Goal: Navigation & Orientation: Find specific page/section

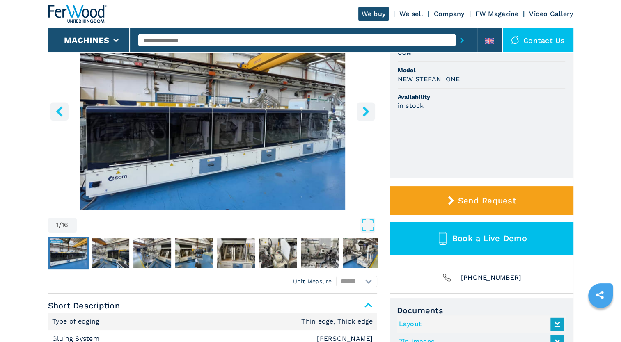
scroll to position [82, 0]
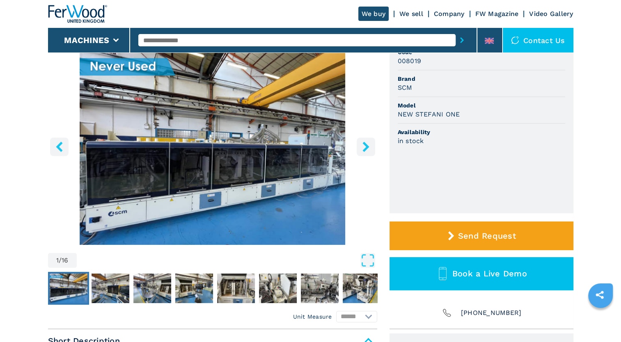
click at [364, 144] on icon "right-button" at bounding box center [365, 147] width 7 height 10
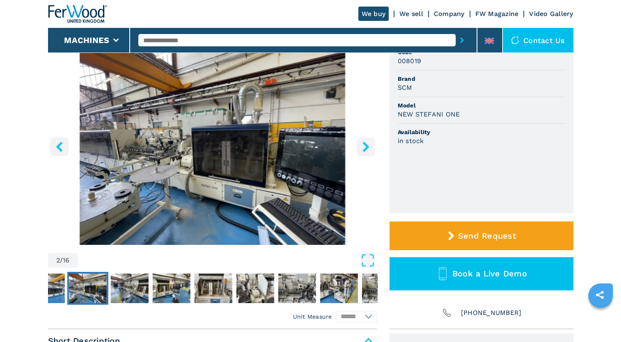
click at [361, 144] on icon "right-button" at bounding box center [366, 147] width 10 height 10
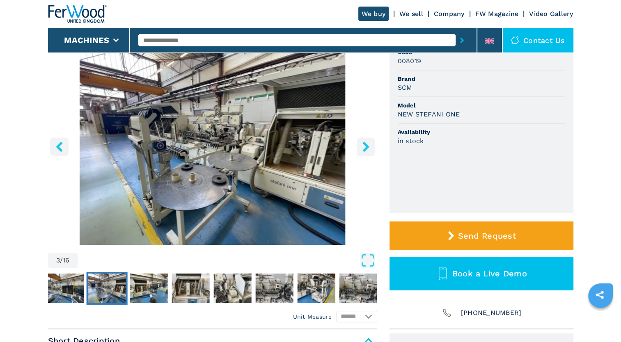
click at [362, 143] on icon "right-button" at bounding box center [366, 147] width 10 height 10
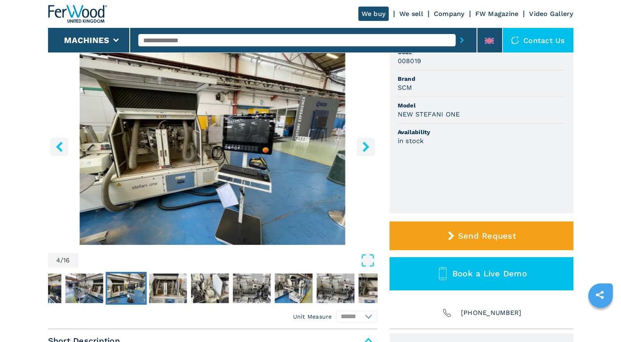
click at [362, 143] on icon "right-button" at bounding box center [366, 147] width 10 height 10
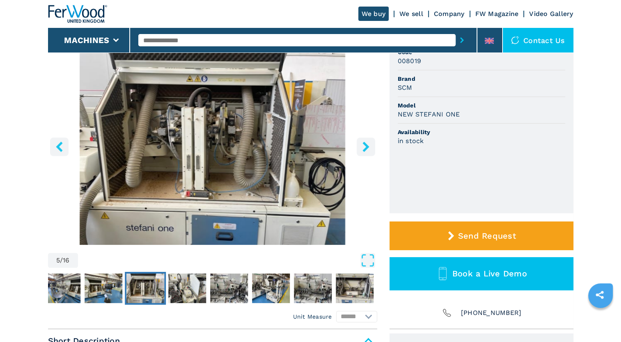
click at [362, 143] on icon "right-button" at bounding box center [366, 147] width 10 height 10
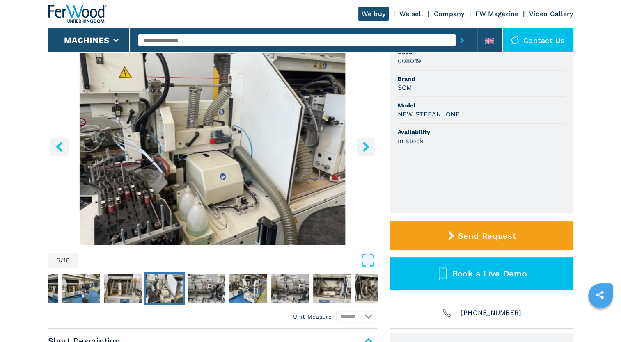
click at [362, 143] on icon "right-button" at bounding box center [366, 147] width 10 height 10
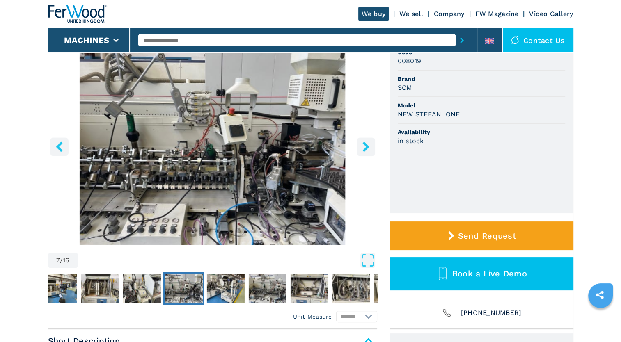
click at [362, 143] on icon "right-button" at bounding box center [366, 147] width 10 height 10
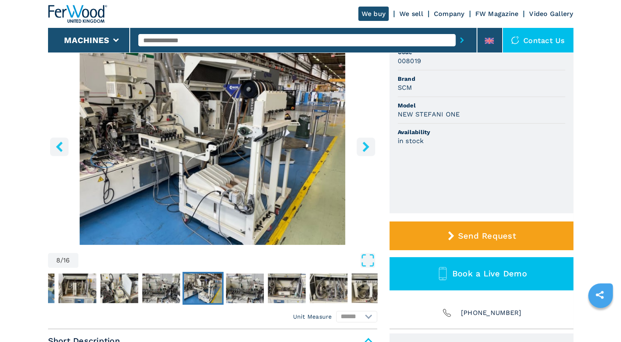
click at [362, 143] on icon "right-button" at bounding box center [366, 147] width 10 height 10
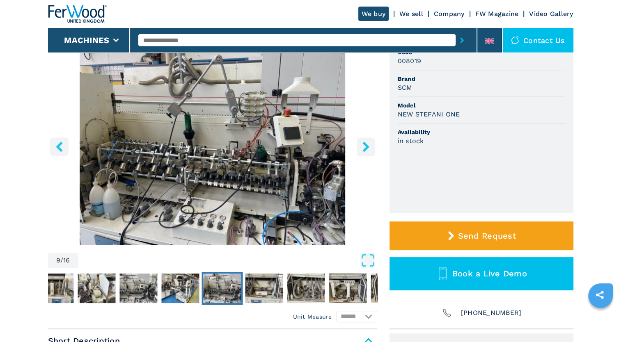
click at [362, 143] on icon "right-button" at bounding box center [366, 147] width 10 height 10
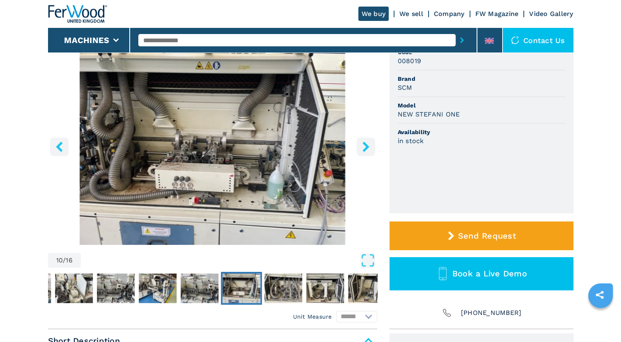
click at [362, 143] on icon "right-button" at bounding box center [366, 147] width 10 height 10
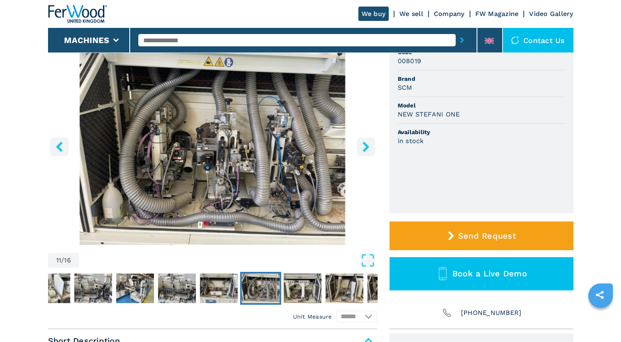
click at [362, 143] on icon "right-button" at bounding box center [366, 147] width 10 height 10
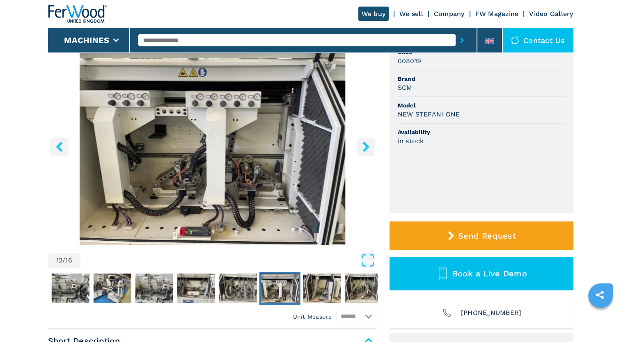
click at [362, 143] on icon "right-button" at bounding box center [366, 147] width 10 height 10
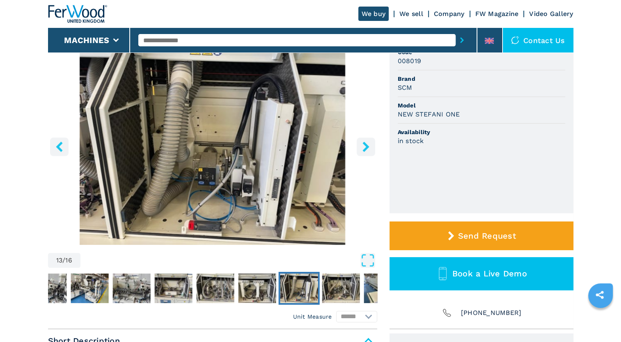
click at [362, 143] on icon "right-button" at bounding box center [366, 147] width 10 height 10
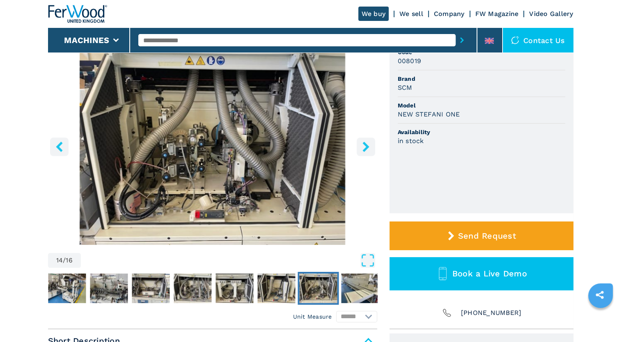
click at [362, 143] on icon "right-button" at bounding box center [366, 147] width 10 height 10
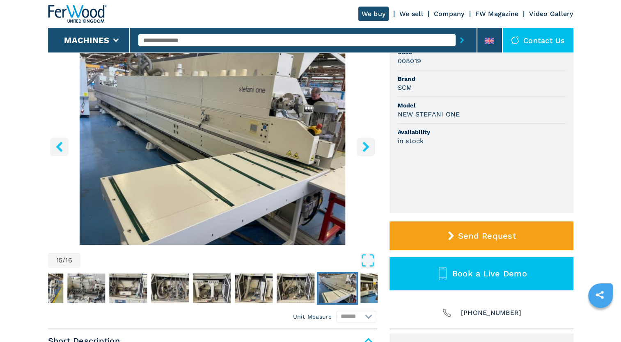
click at [362, 143] on icon "right-button" at bounding box center [366, 147] width 10 height 10
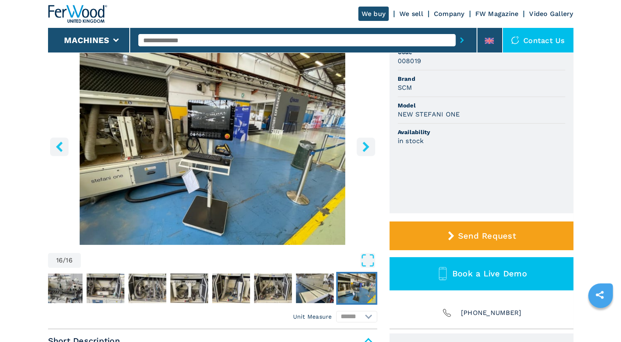
click at [367, 144] on icon "right-button" at bounding box center [366, 147] width 10 height 10
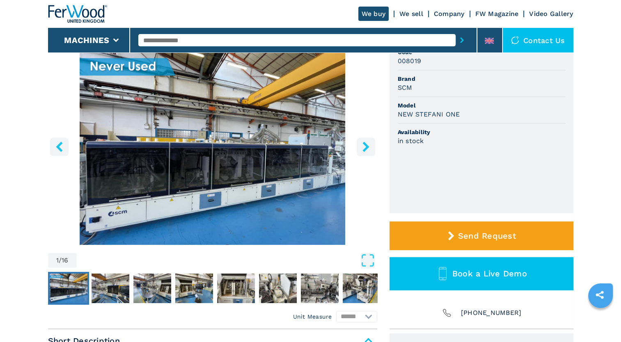
click at [368, 147] on icon "right-button" at bounding box center [365, 147] width 7 height 10
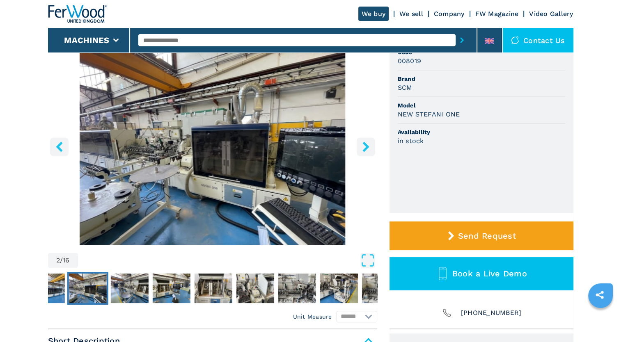
click at [366, 149] on icon "right-button" at bounding box center [365, 147] width 7 height 10
